Goal: Information Seeking & Learning: Learn about a topic

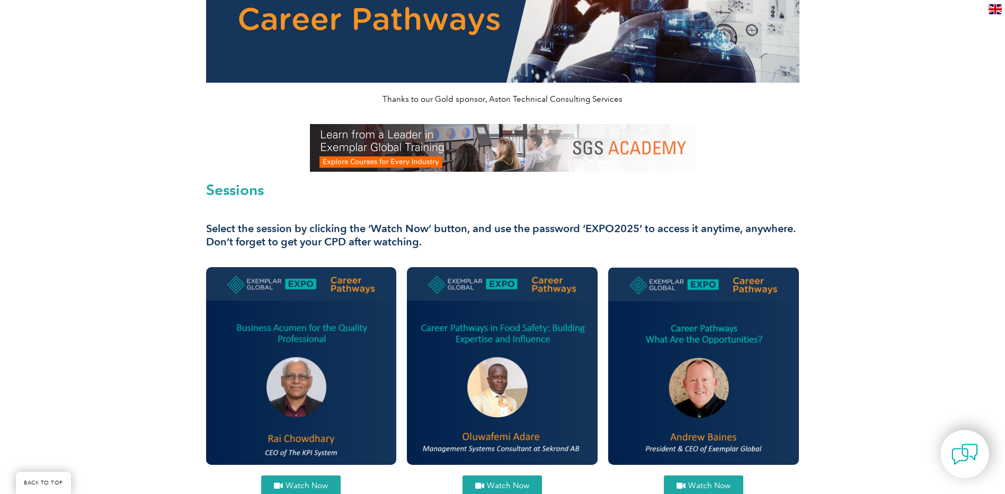
scroll to position [212, 0]
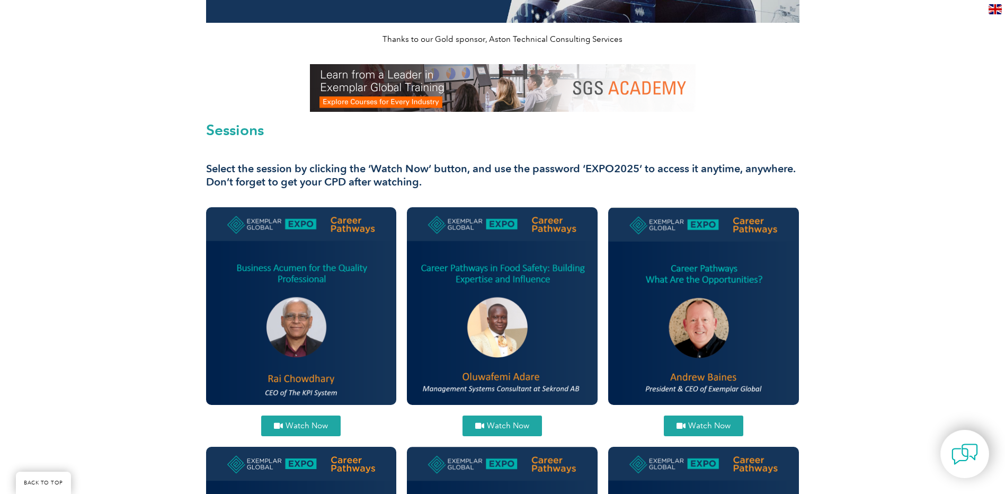
click at [714, 417] on link "Watch Now" at bounding box center [703, 425] width 79 height 21
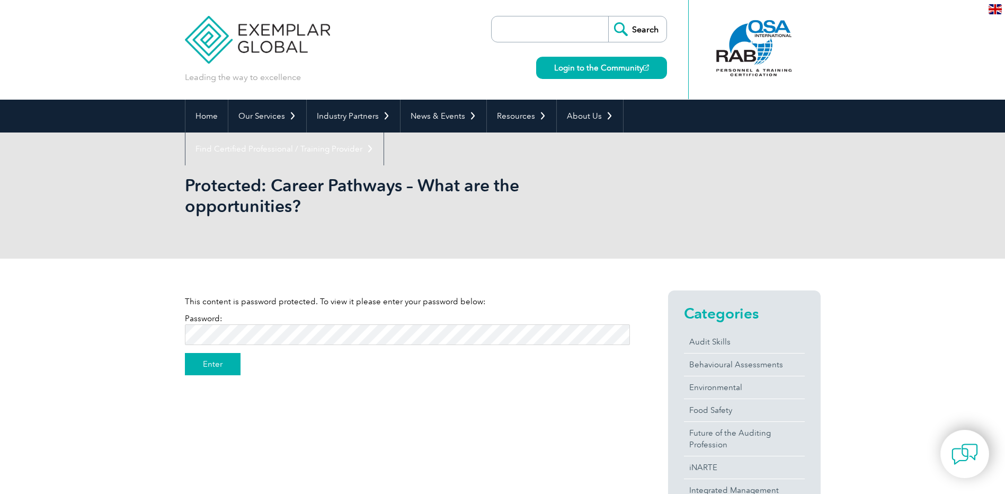
click at [218, 365] on input "Enter" at bounding box center [213, 364] width 56 height 22
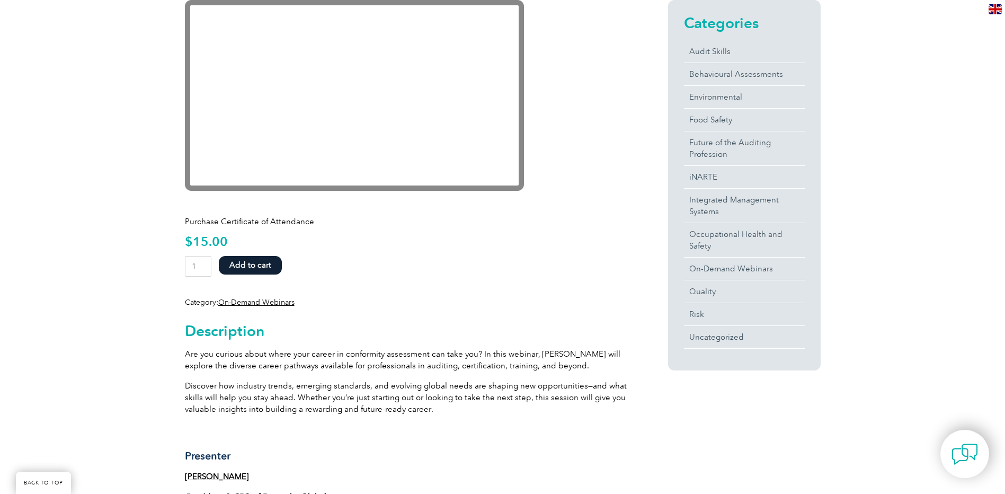
scroll to position [212, 0]
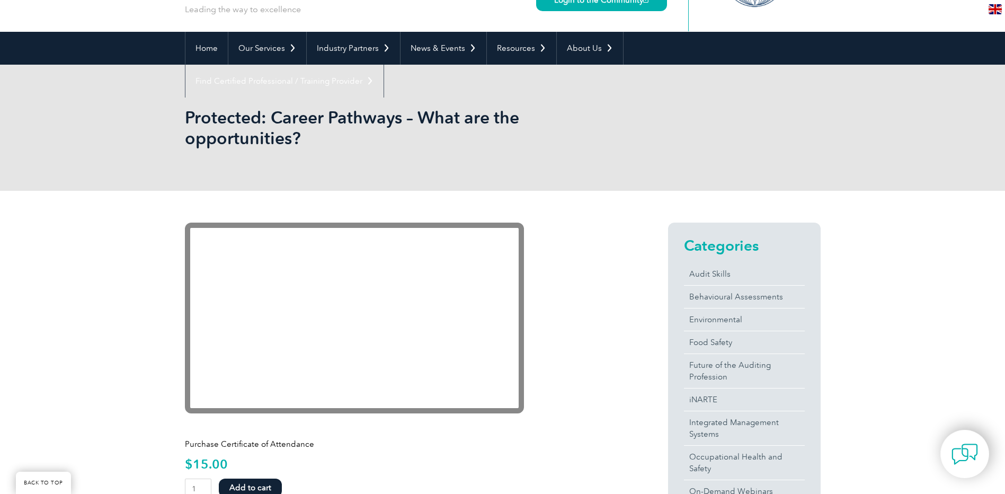
scroll to position [212, 0]
